Goal: Information Seeking & Learning: Learn about a topic

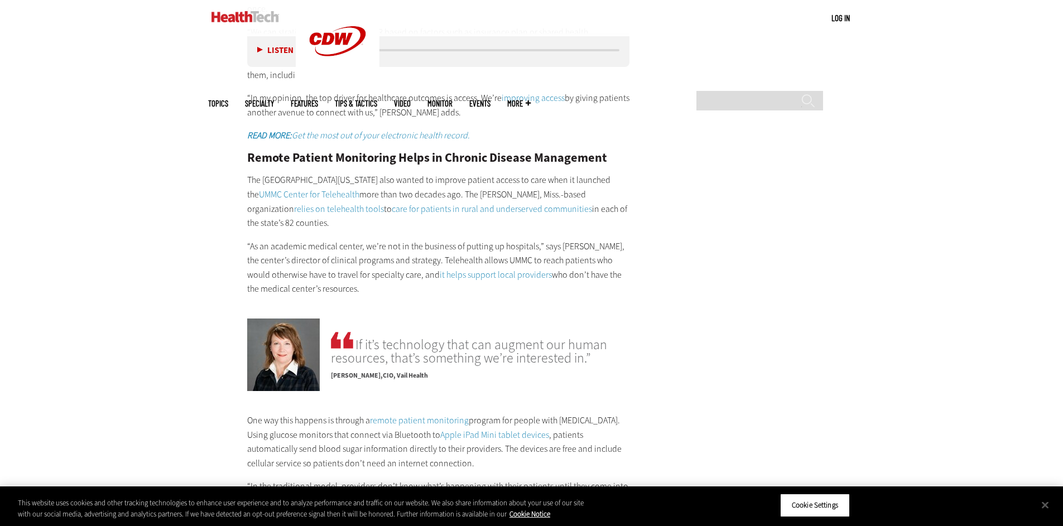
scroll to position [2143, 0]
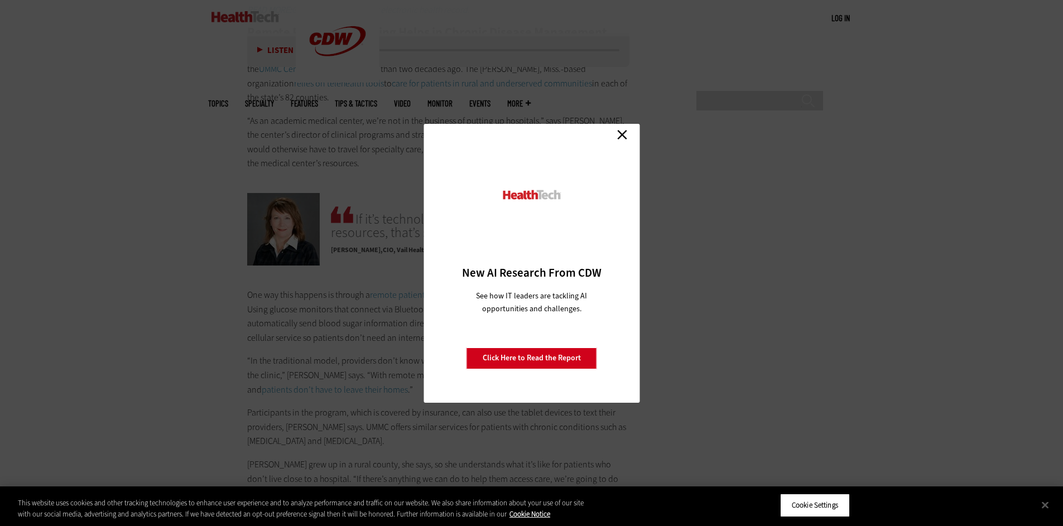
click at [636, 130] on div "Close New AI Research From CDW See how IT leaders are tackling AI opportunities…" at bounding box center [532, 263] width 216 height 279
click at [631, 139] on div "Close New AI Research From CDW See how IT leaders are tackling AI opportunities…" at bounding box center [532, 263] width 216 height 279
click at [628, 140] on link "Close" at bounding box center [622, 135] width 17 height 17
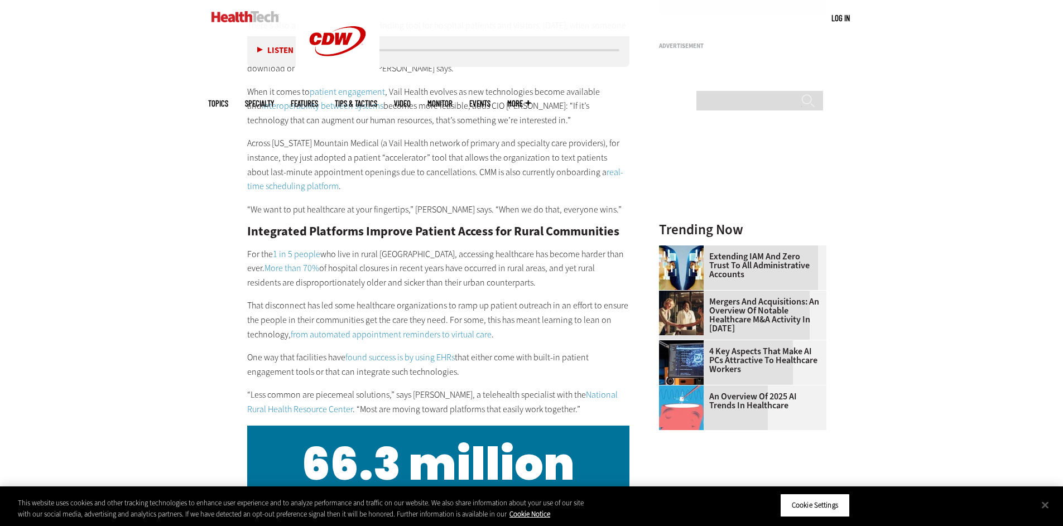
scroll to position [1137, 0]
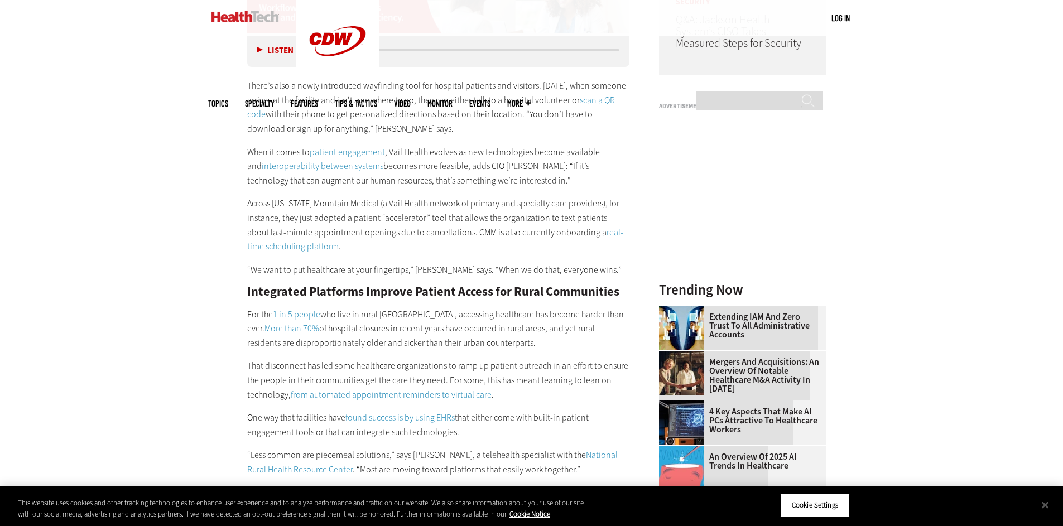
click at [247, 130] on div "There’s also a newly introduced wayfinding tool for hospital patients and visit…" at bounding box center [438, 266] width 383 height 421
drag, startPoint x: 233, startPoint y: 137, endPoint x: 549, endPoint y: 143, distance: 316.5
click at [323, 160] on link "interoperability between systems" at bounding box center [323, 166] width 122 height 12
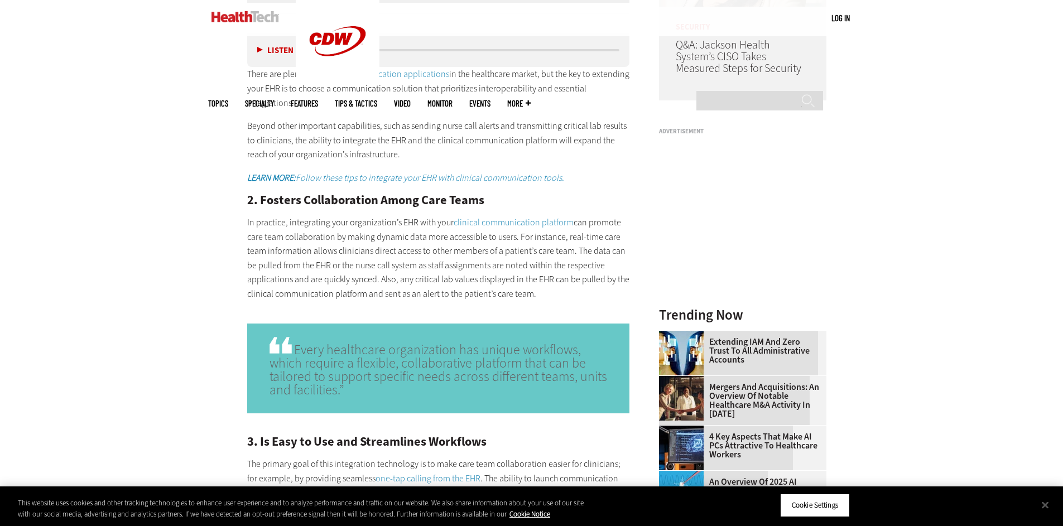
scroll to position [1309, 0]
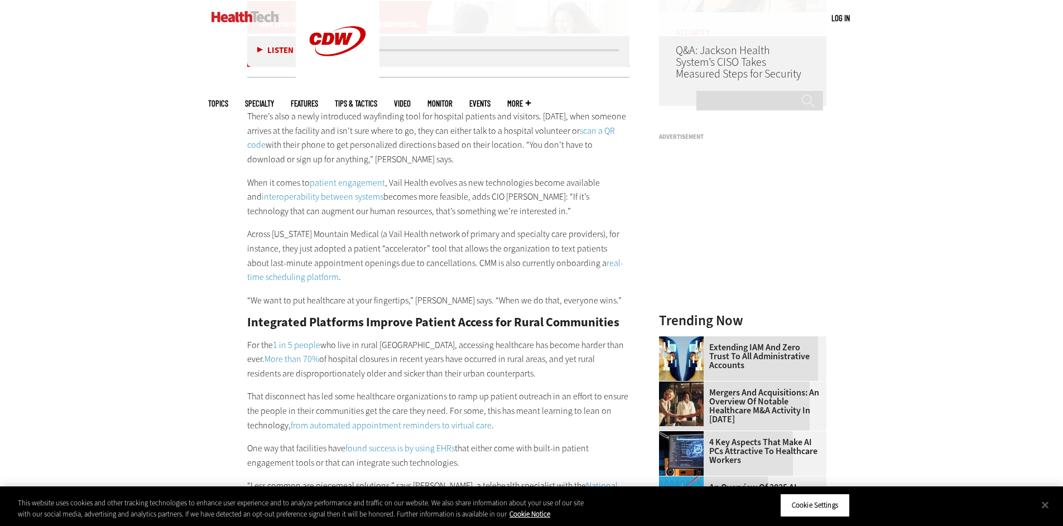
scroll to position [922, 0]
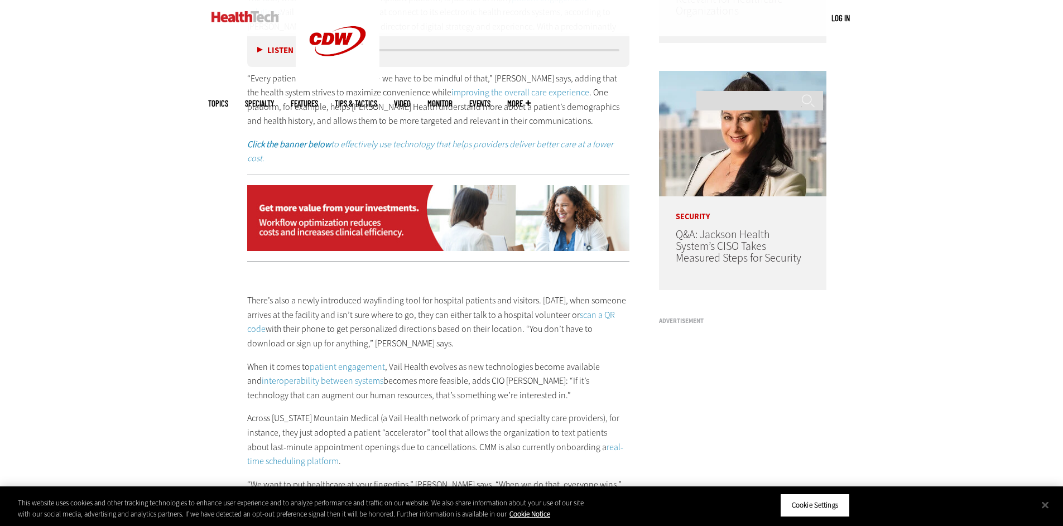
drag, startPoint x: 246, startPoint y: 340, endPoint x: 586, endPoint y: 382, distance: 342.9
copy p "When it comes to patient engagement , Vail Health evolves as new technologies b…"
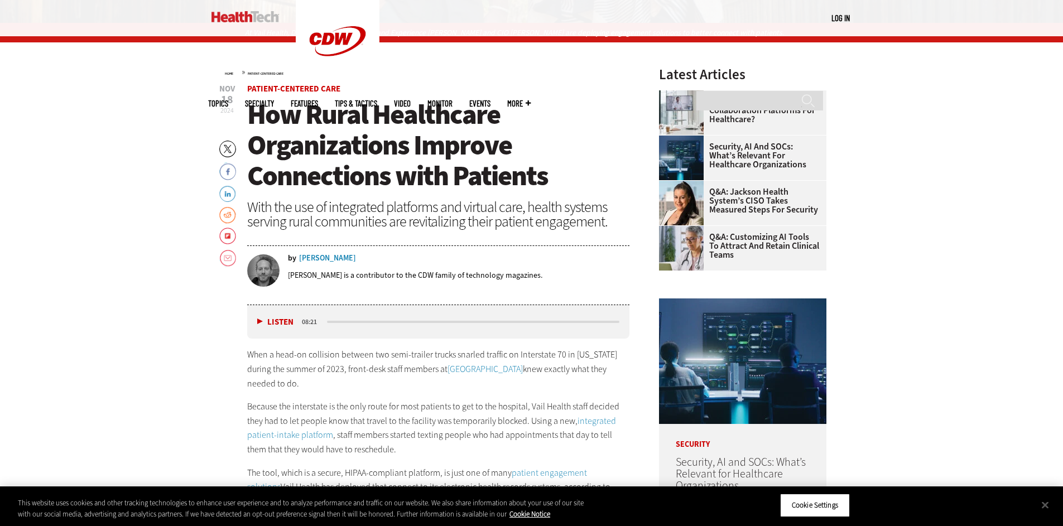
scroll to position [470, 0]
